Goal: Task Accomplishment & Management: Manage account settings

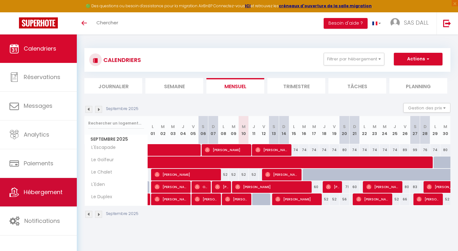
click at [64, 189] on link "Hébergement" at bounding box center [38, 192] width 77 height 28
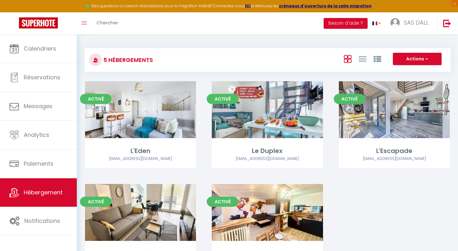
scroll to position [43, 0]
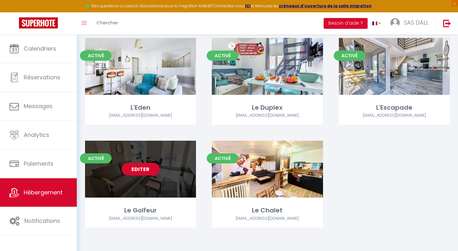
click at [144, 171] on link "Editer" at bounding box center [141, 169] width 38 height 13
select select "3"
select select "2"
select select "1"
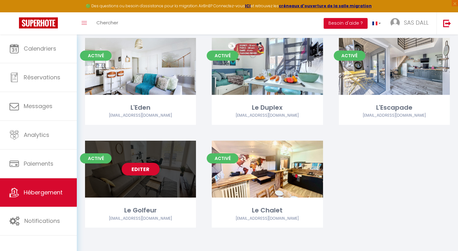
select select
select select "28"
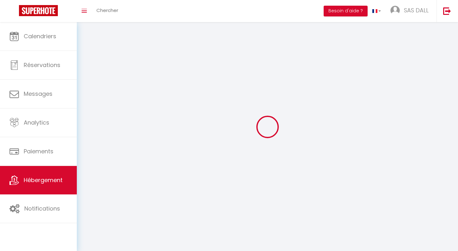
select select
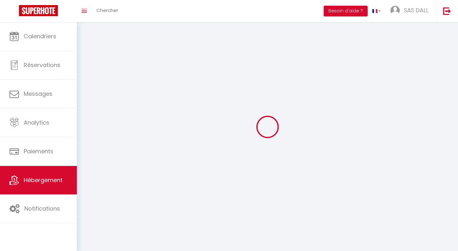
select select
checkbox input "false"
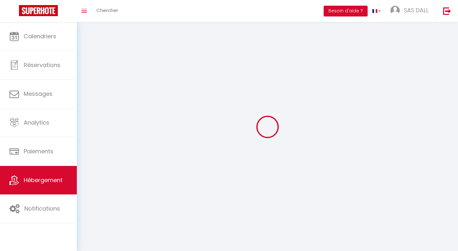
select select
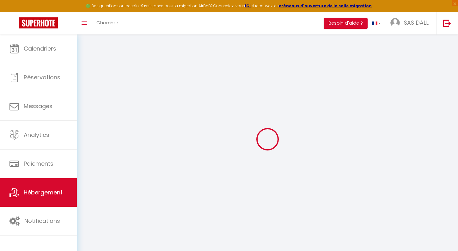
select select
checkbox input "false"
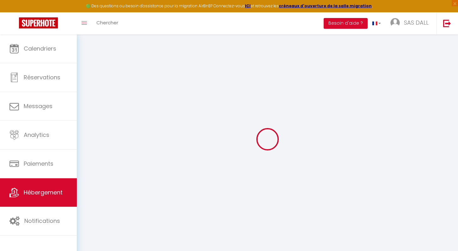
select select "17:00"
select select
select select "10:00"
select select "30"
select select "120"
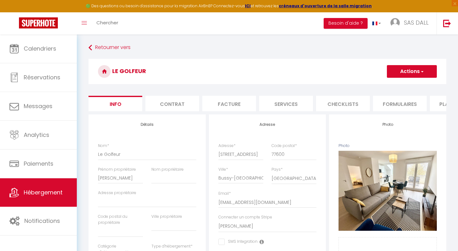
select select
checkbox input "false"
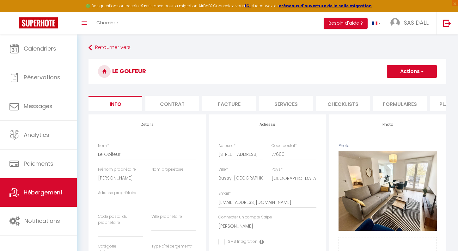
checkbox input "false"
click at [353, 105] on li "Checklists" at bounding box center [343, 103] width 54 height 15
select select
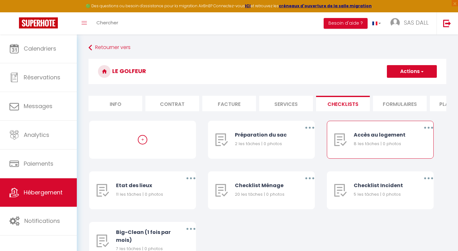
click at [358, 153] on div "Accès au logement 8 les tâches | 0 photos" at bounding box center [382, 139] width 58 height 37
click at [422, 133] on button "button" at bounding box center [428, 128] width 18 height 10
click at [405, 146] on link "Editer" at bounding box center [411, 142] width 47 height 11
type input "Accès au logement"
type input "[STREET_ADDRESS]"
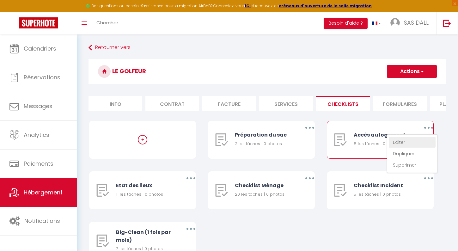
select select "3"
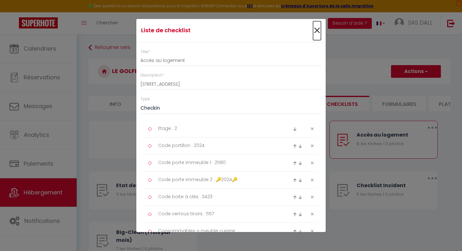
click at [313, 29] on span "×" at bounding box center [317, 30] width 8 height 19
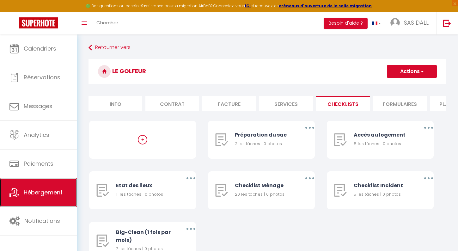
click at [50, 197] on link "Hébergement" at bounding box center [38, 192] width 77 height 28
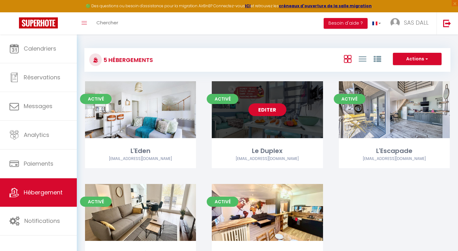
click at [266, 108] on link "Editer" at bounding box center [267, 109] width 38 height 13
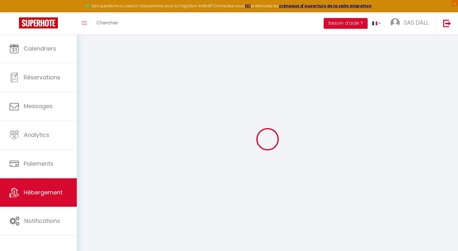
select select
checkbox input "false"
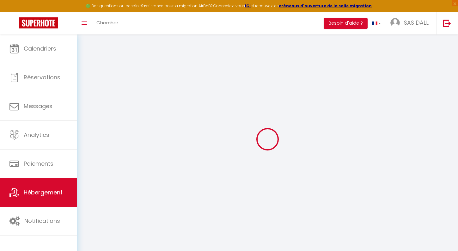
checkbox input "false"
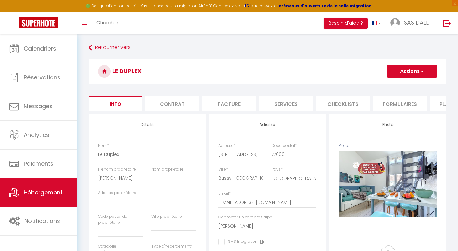
click at [334, 103] on li "Checklists" at bounding box center [343, 103] width 54 height 15
select select
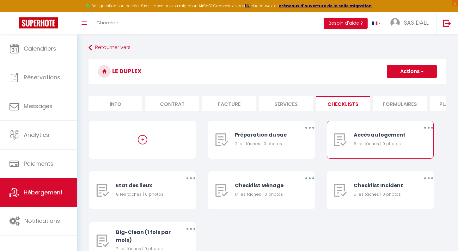
click at [427, 133] on button "button" at bounding box center [428, 128] width 18 height 10
click at [415, 145] on link "Editer" at bounding box center [411, 142] width 47 height 11
type input "Accès au logement"
type input "[STREET_ADDRESS]"
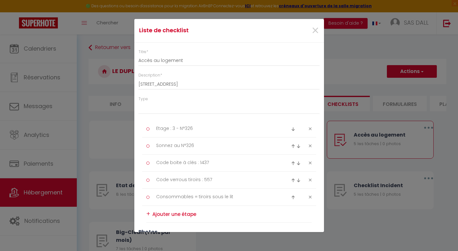
select select "3"
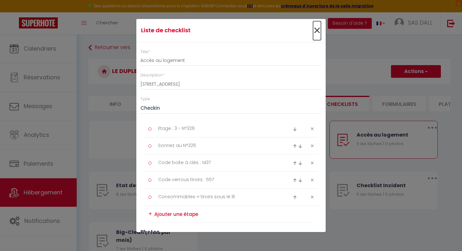
click at [313, 28] on span "×" at bounding box center [317, 30] width 8 height 19
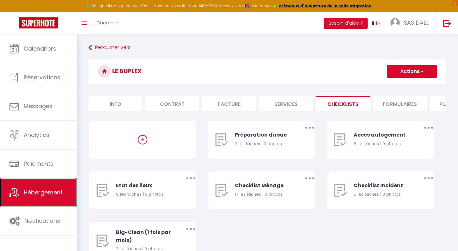
click at [59, 184] on link "Hébergement" at bounding box center [38, 192] width 77 height 28
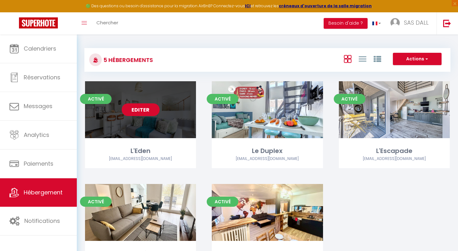
click at [148, 111] on link "Editer" at bounding box center [141, 109] width 38 height 13
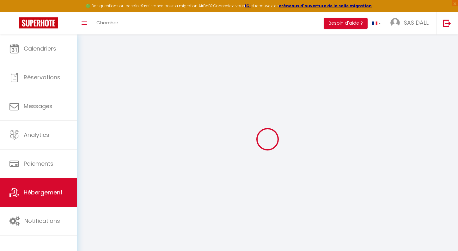
select select
checkbox input "false"
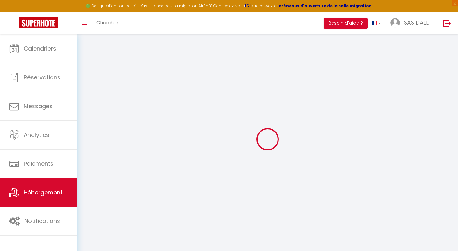
select select
checkbox input "false"
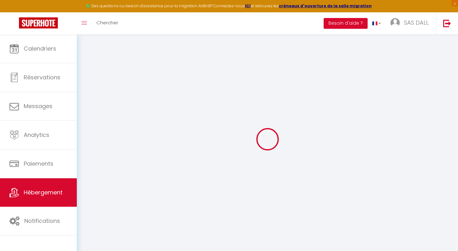
select select "17:00"
select select
select select "10:00"
select select "30"
select select "120"
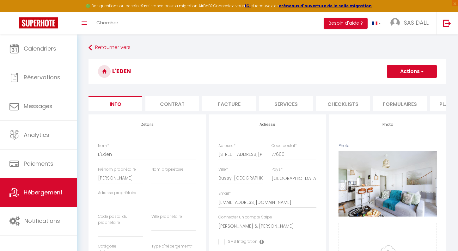
click at [331, 105] on li "Checklists" at bounding box center [343, 103] width 54 height 15
select select
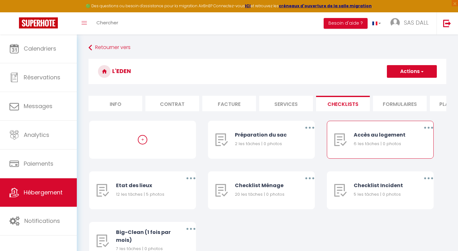
click at [428, 129] on icon "button" at bounding box center [428, 128] width 2 height 2
click at [399, 147] on link "Editer" at bounding box center [411, 142] width 47 height 11
type input "Accès au logement"
type input "[STREET_ADDRESS][PERSON_NAME]"
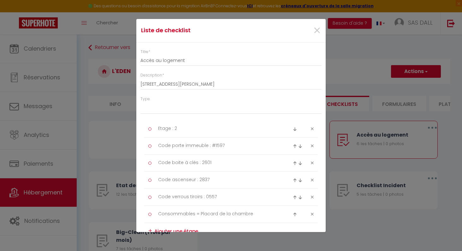
select select "3"
